Goal: Task Accomplishment & Management: Manage account settings

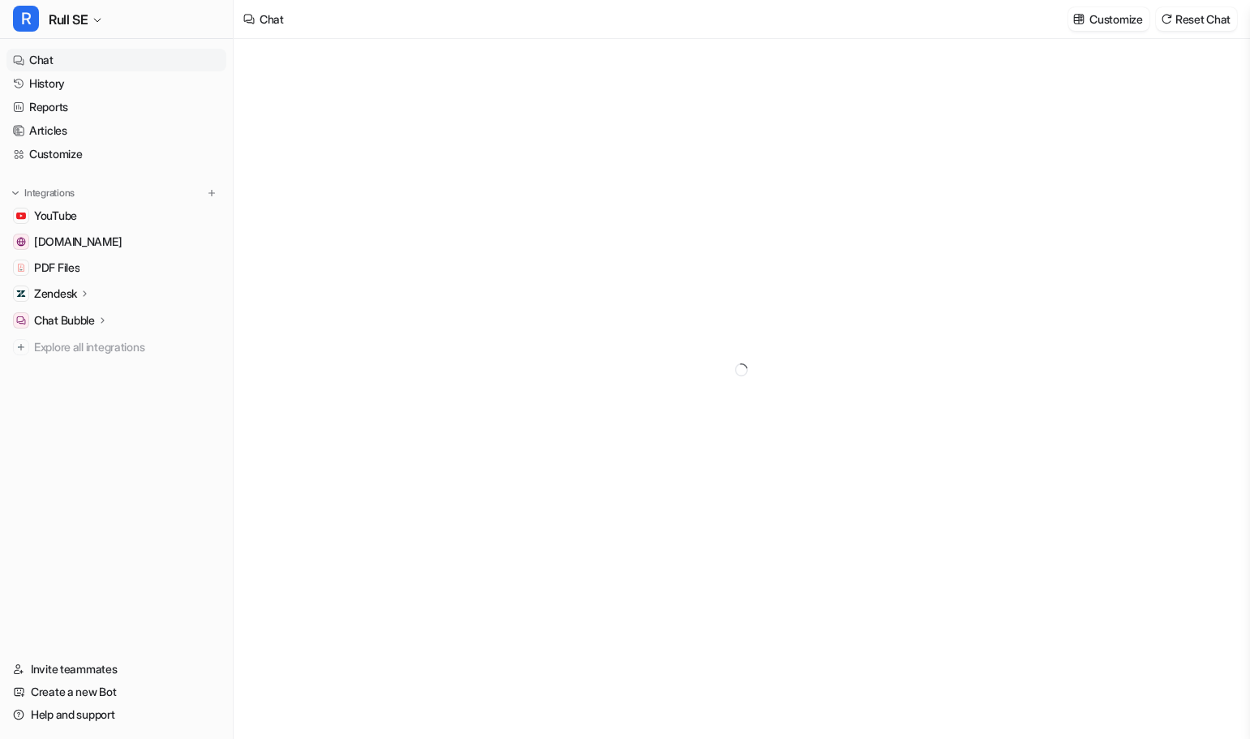
type textarea "**********"
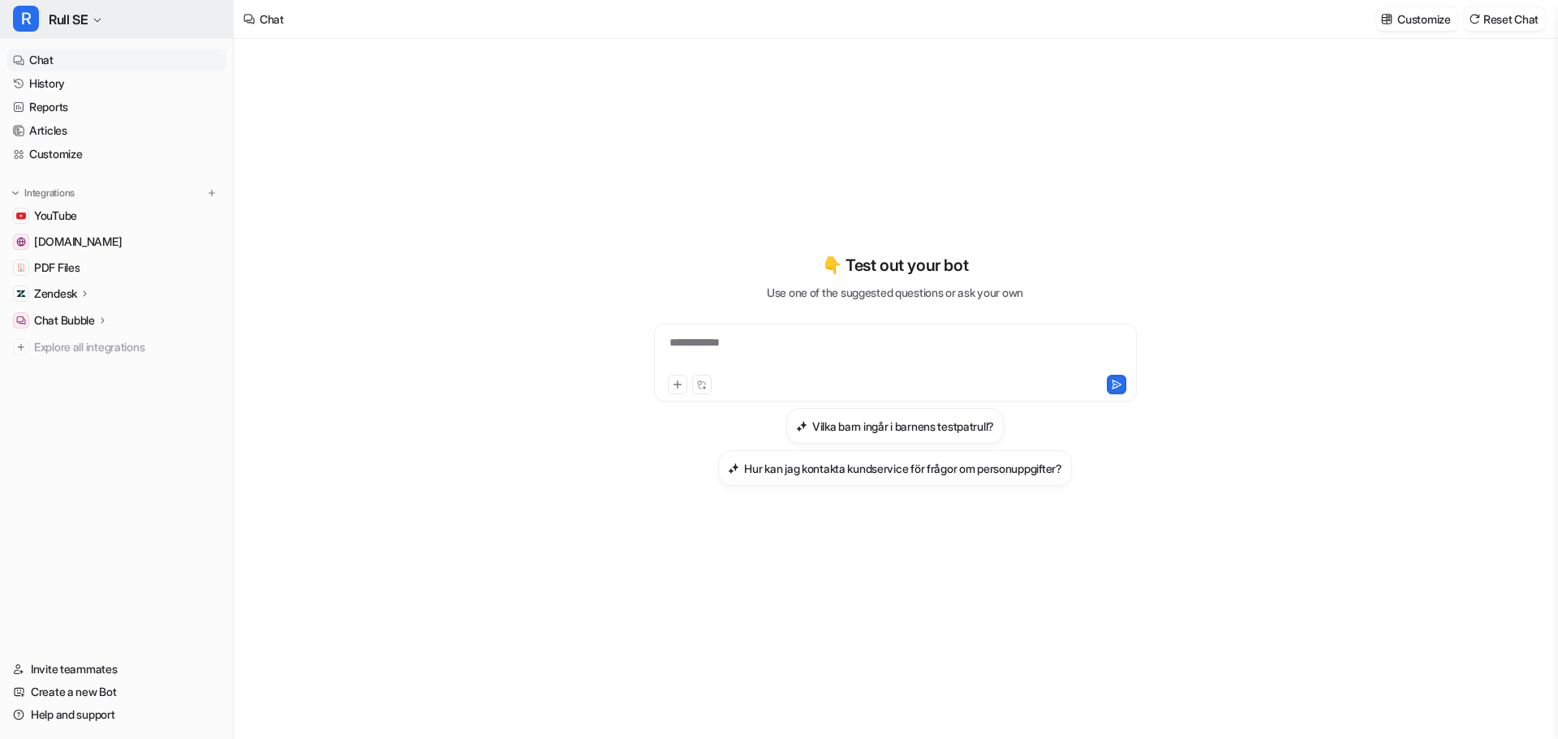
click at [84, 19] on span "Rull SE" at bounding box center [68, 19] width 39 height 23
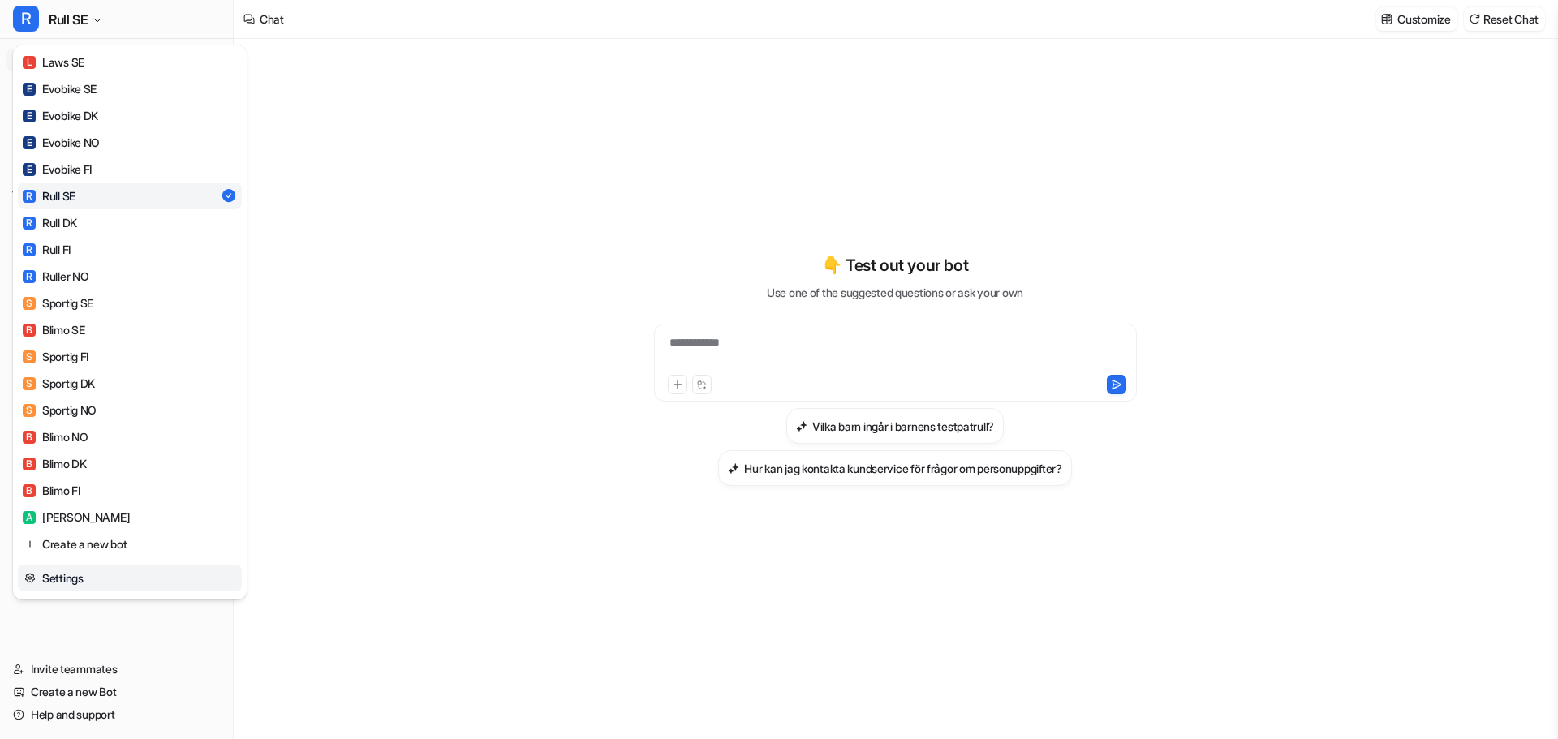
click at [72, 586] on link "Settings" at bounding box center [130, 578] width 224 height 27
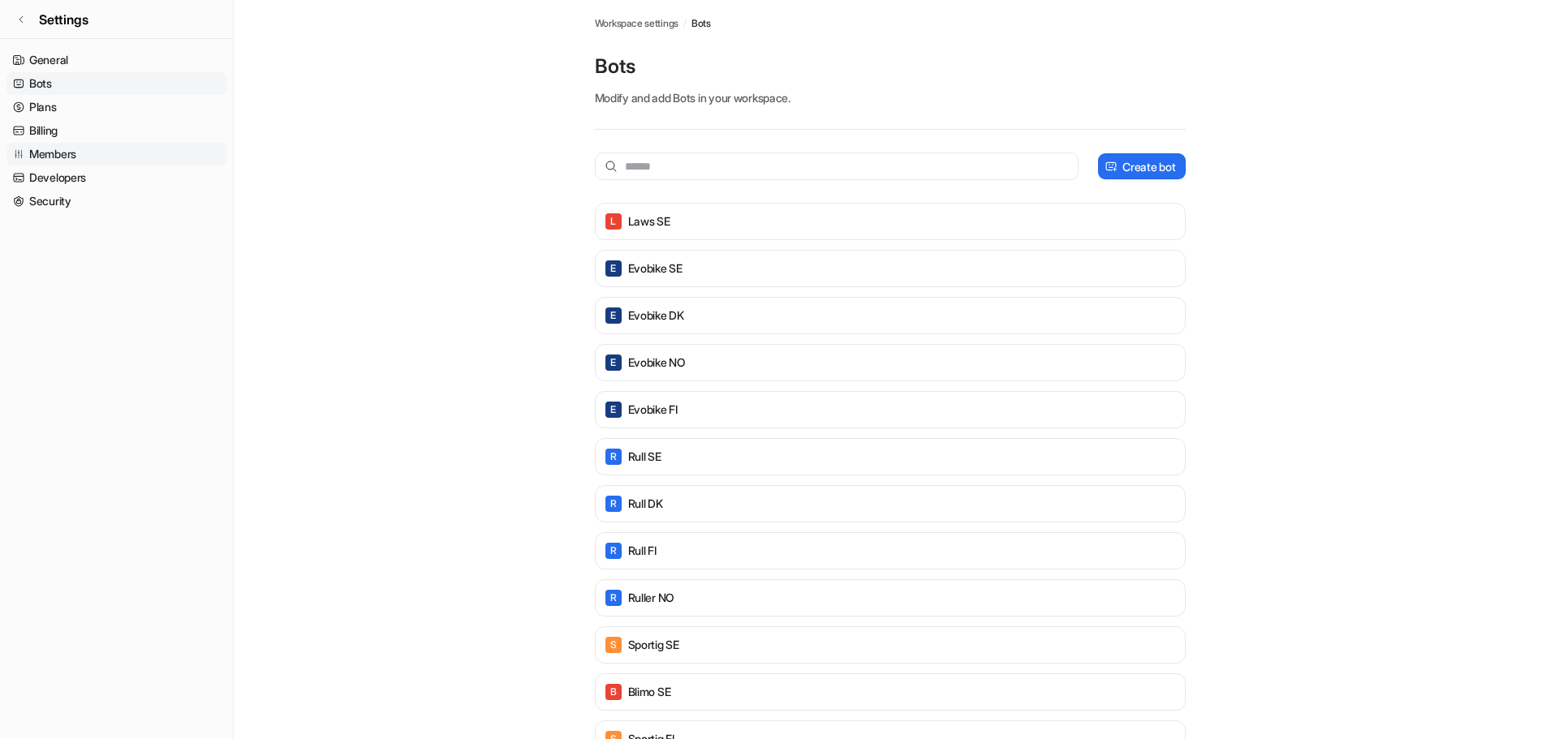
click at [41, 148] on link "Members" at bounding box center [116, 154] width 220 height 23
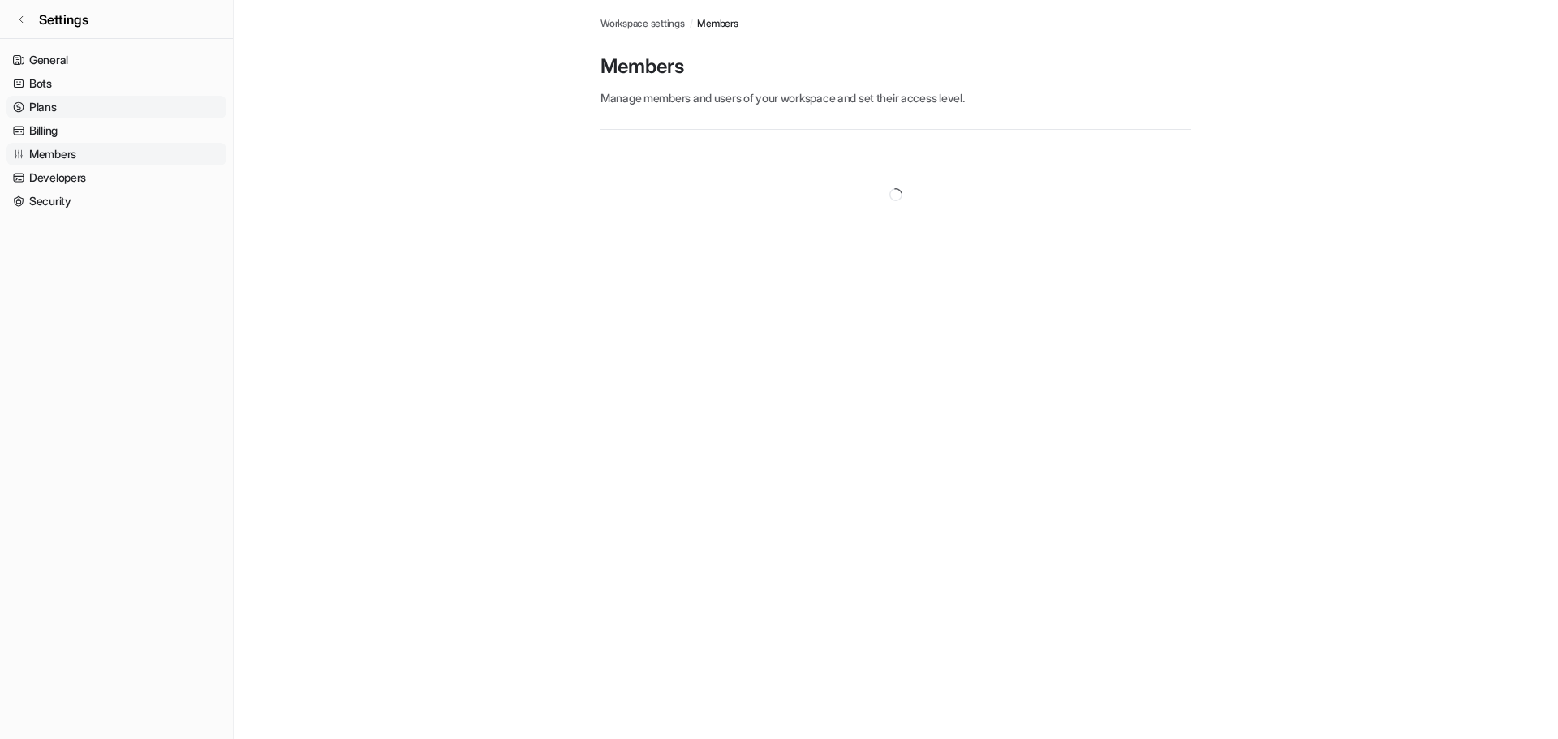
click at [39, 109] on link "Plans" at bounding box center [116, 107] width 220 height 23
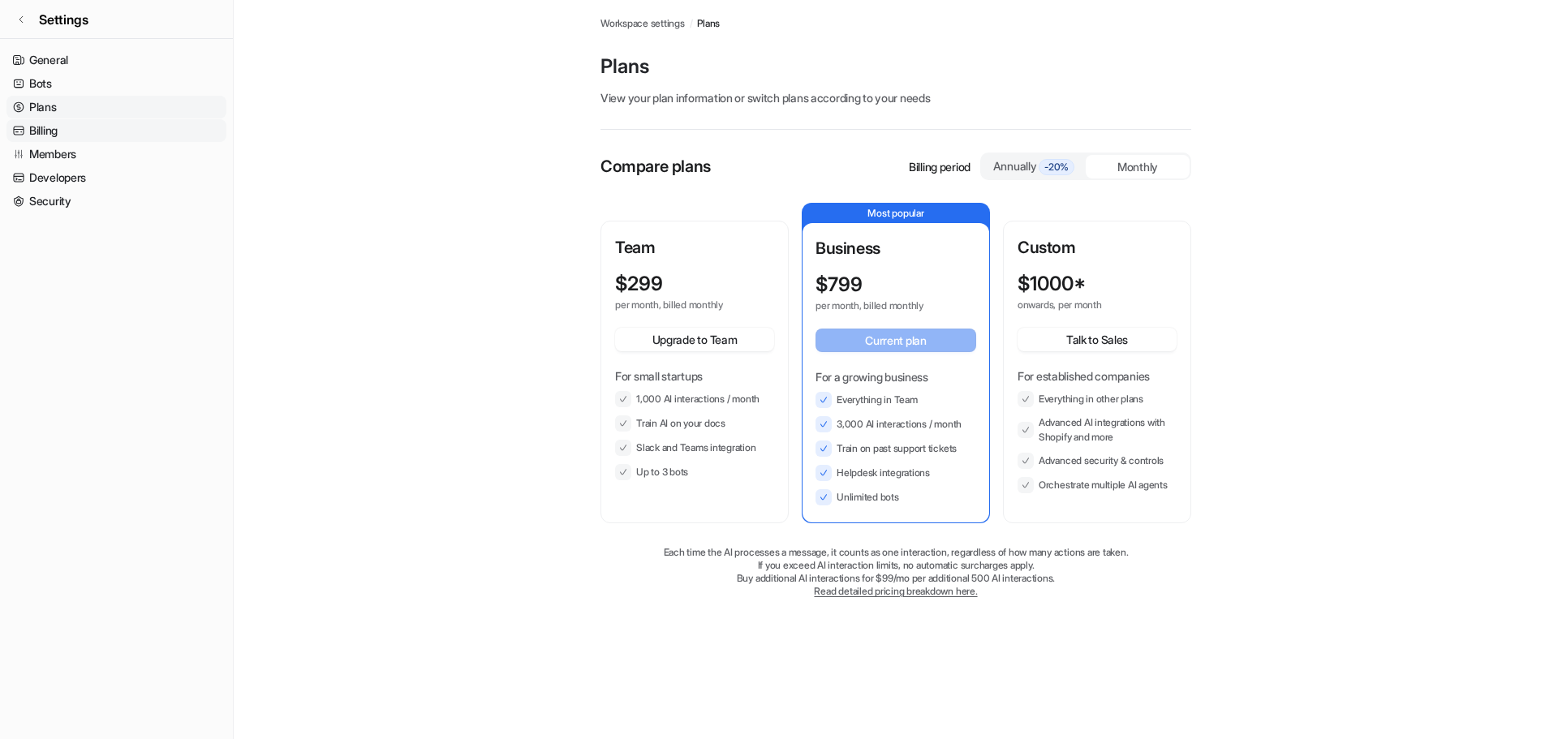
click at [57, 127] on link "Billing" at bounding box center [116, 130] width 220 height 23
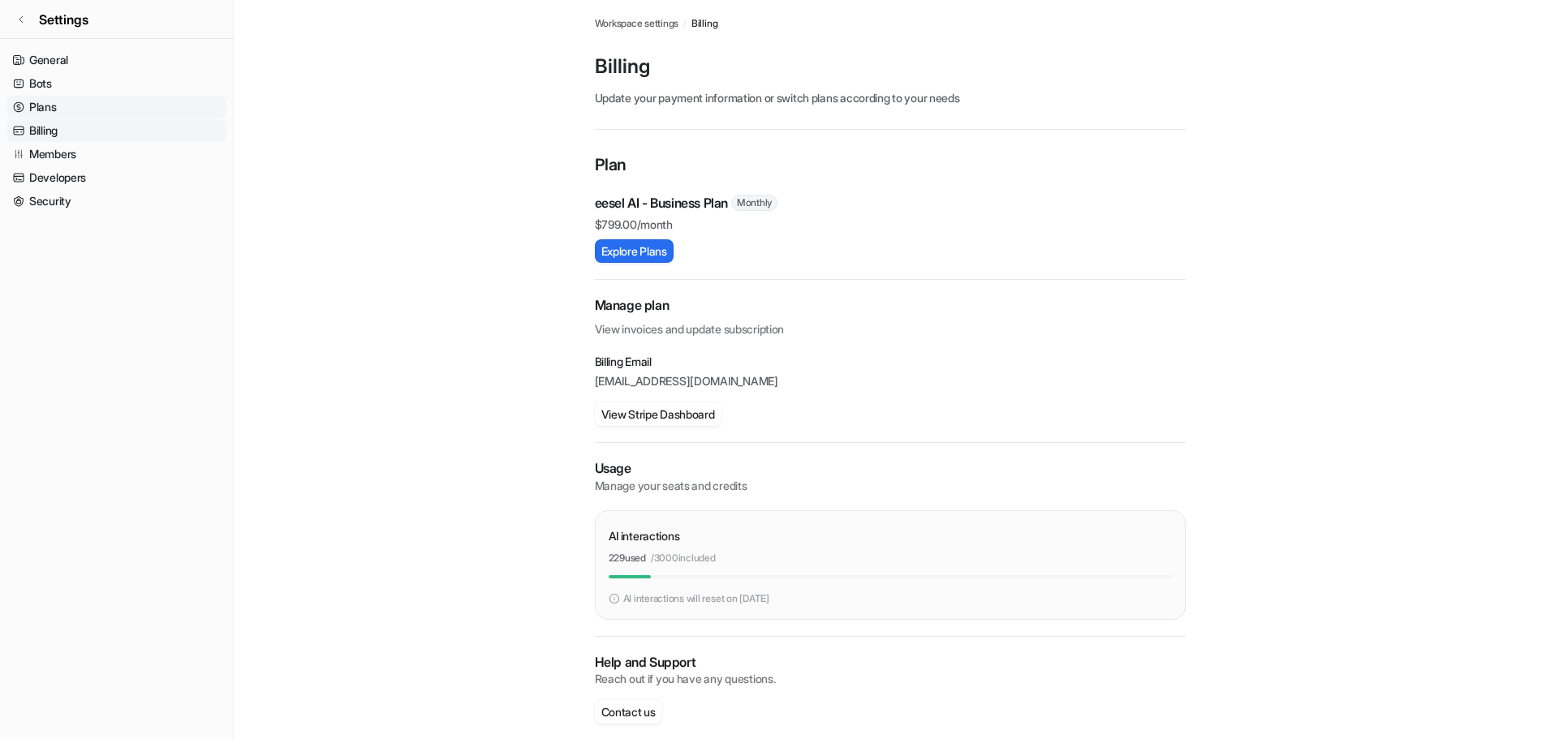
click at [53, 117] on link "Plans" at bounding box center [116, 107] width 220 height 23
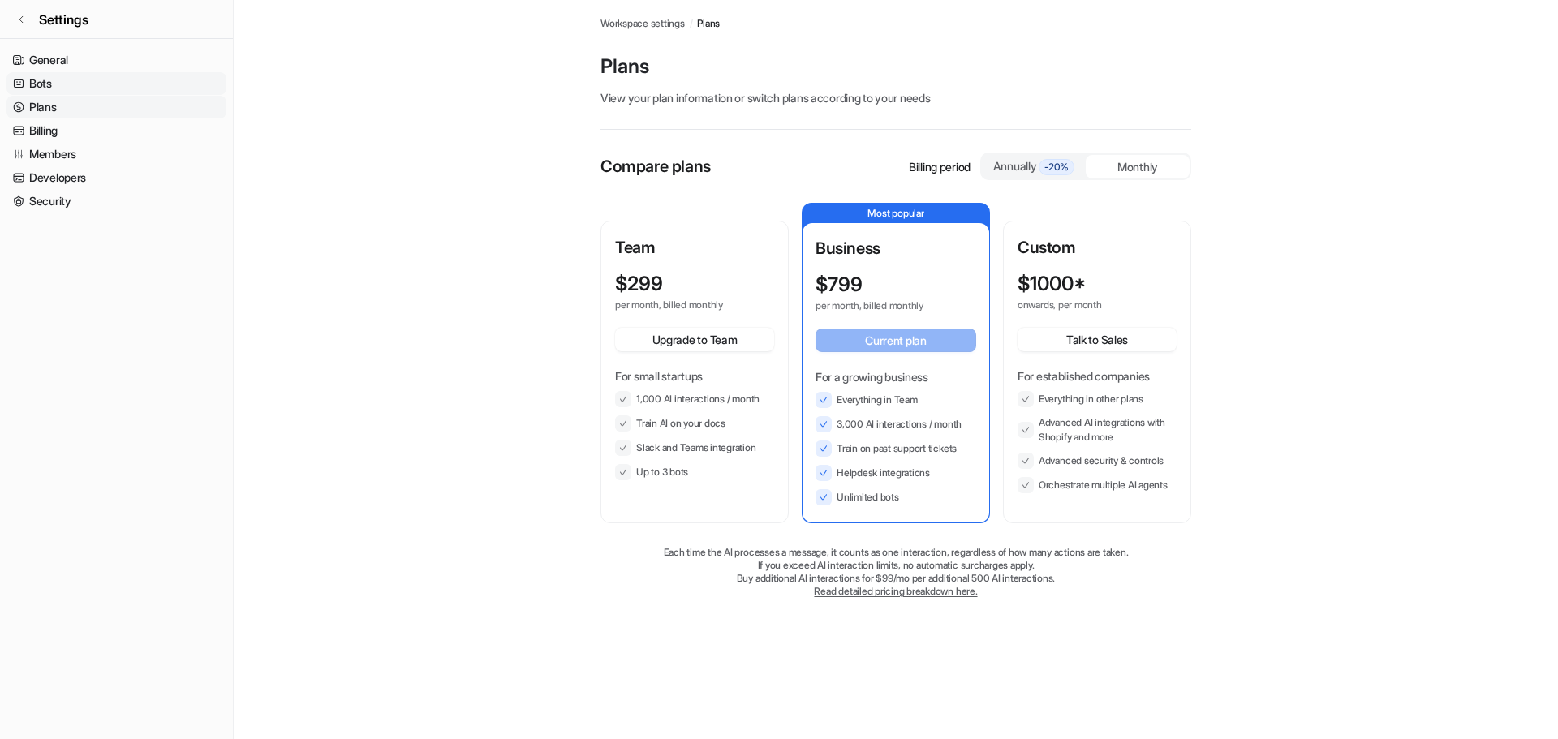
click at [40, 84] on link "Bots" at bounding box center [116, 83] width 220 height 23
